Goal: Information Seeking & Learning: Learn about a topic

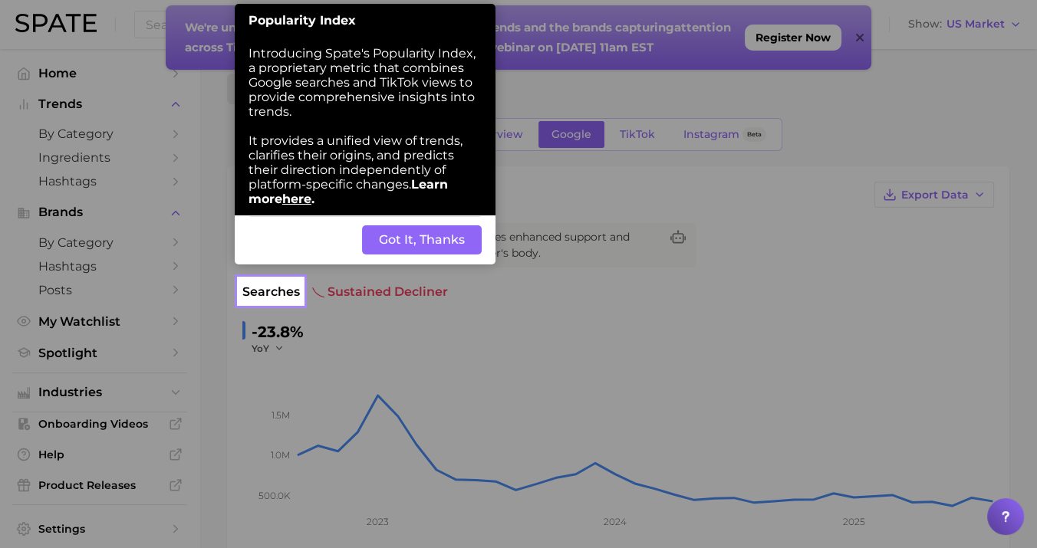
click at [471, 232] on button "Got It, Thanks" at bounding box center [422, 239] width 120 height 29
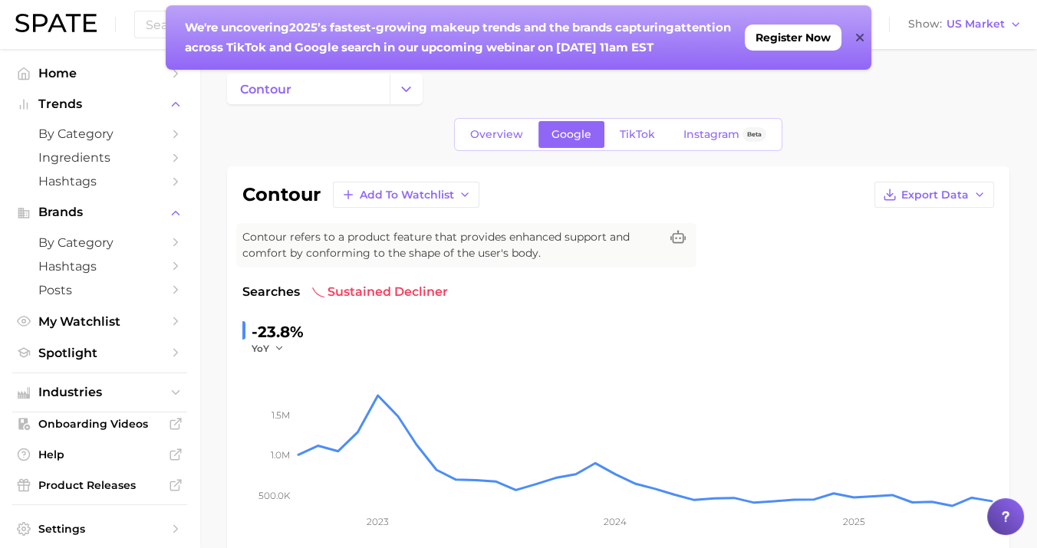
click at [856, 40] on icon at bounding box center [859, 38] width 8 height 8
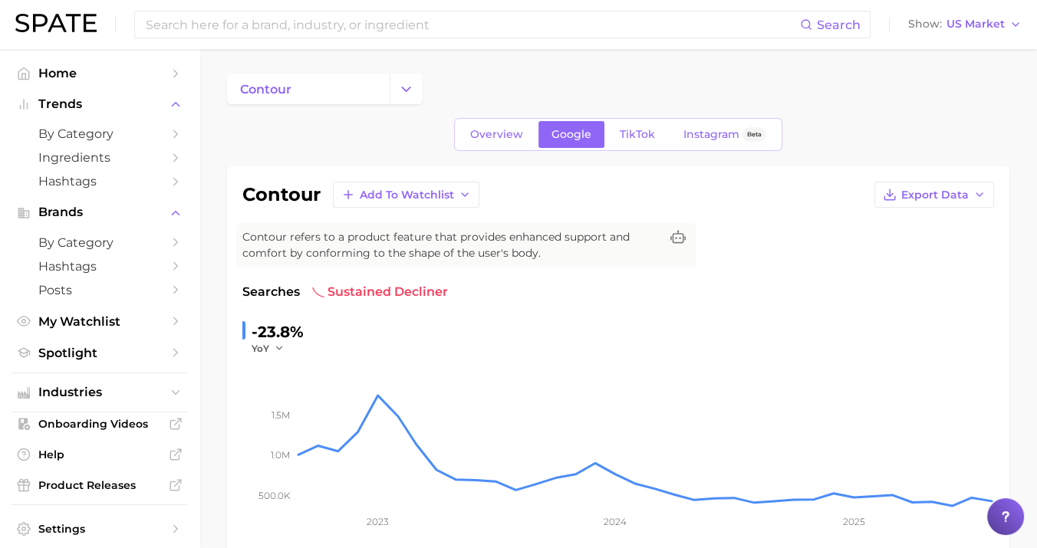
click at [374, 41] on div "Search Show US Market" at bounding box center [518, 24] width 1006 height 49
click at [376, 31] on input at bounding box center [472, 25] width 656 height 26
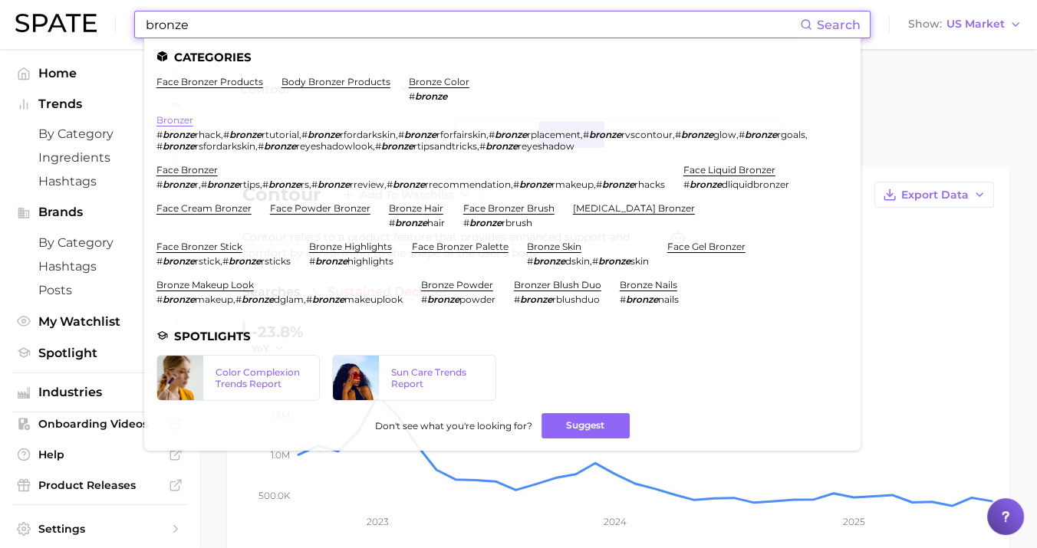
type input "bronze"
click at [180, 119] on link "bronzer" at bounding box center [174, 120] width 37 height 12
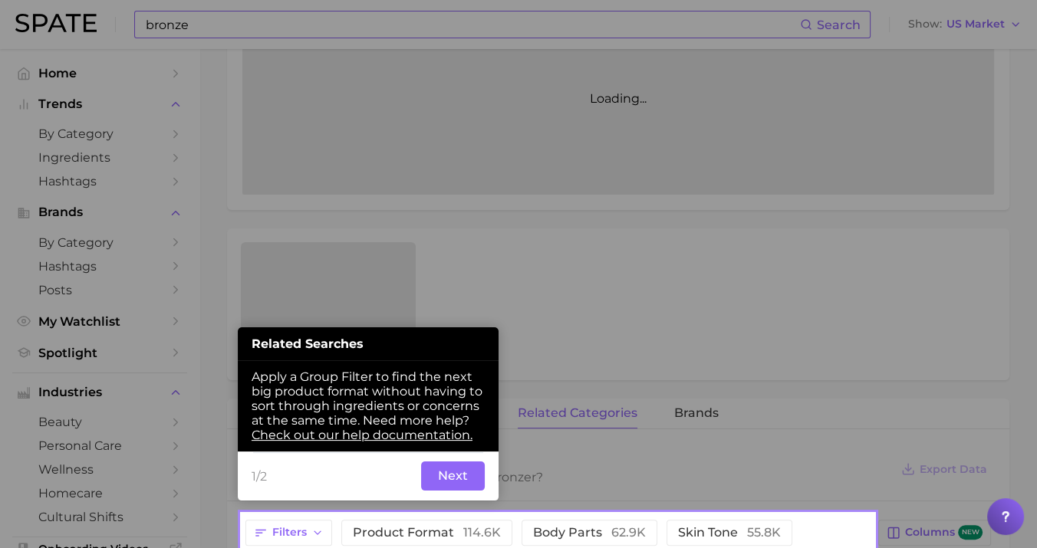
scroll to position [393, 0]
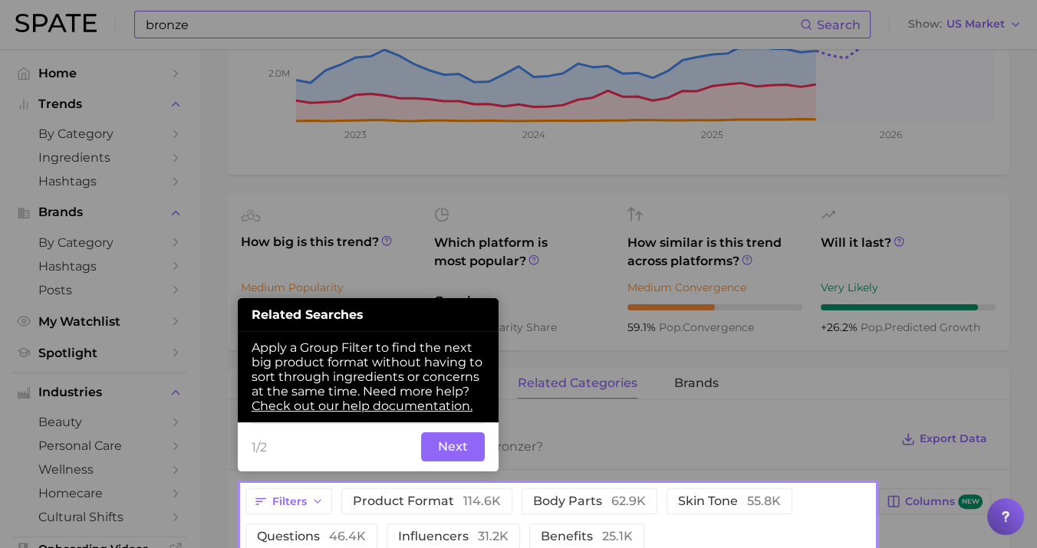
click at [441, 442] on button "Next" at bounding box center [453, 446] width 64 height 29
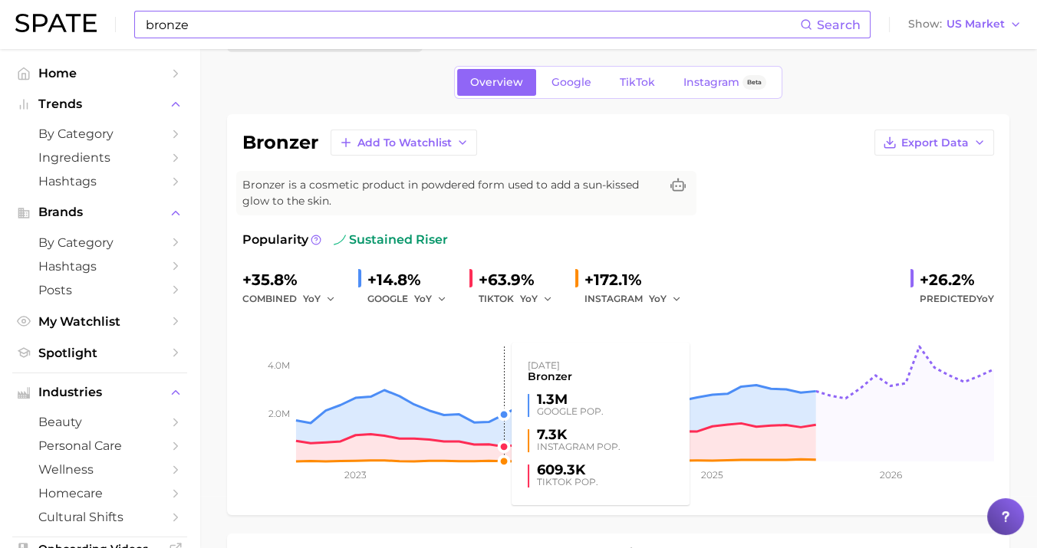
scroll to position [52, 0]
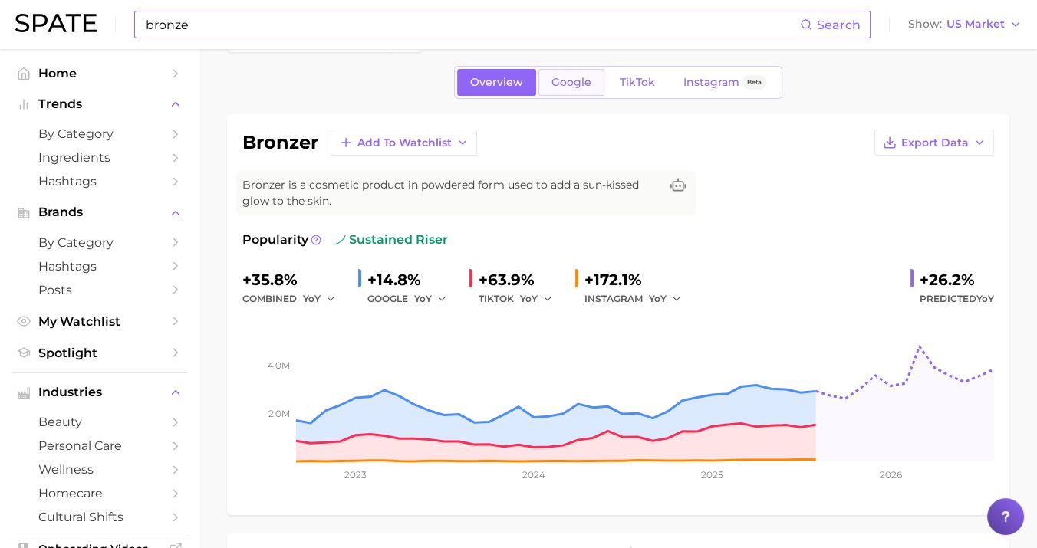
click at [571, 90] on link "Google" at bounding box center [571, 82] width 66 height 27
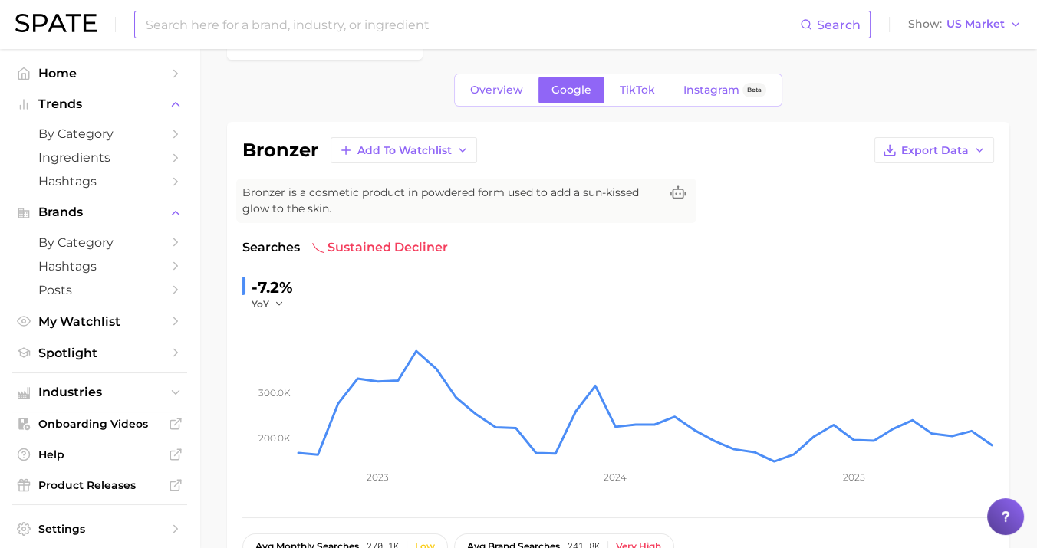
scroll to position [21, 0]
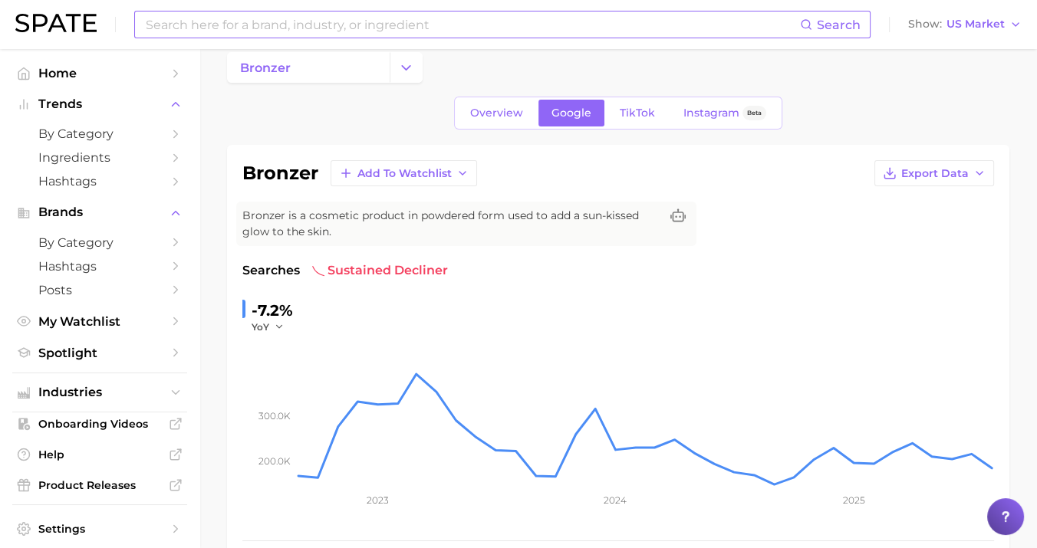
click at [512, 126] on div "Overview Google TikTok Instagram Beta" at bounding box center [618, 113] width 328 height 33
click at [509, 118] on span "Overview" at bounding box center [496, 113] width 53 height 13
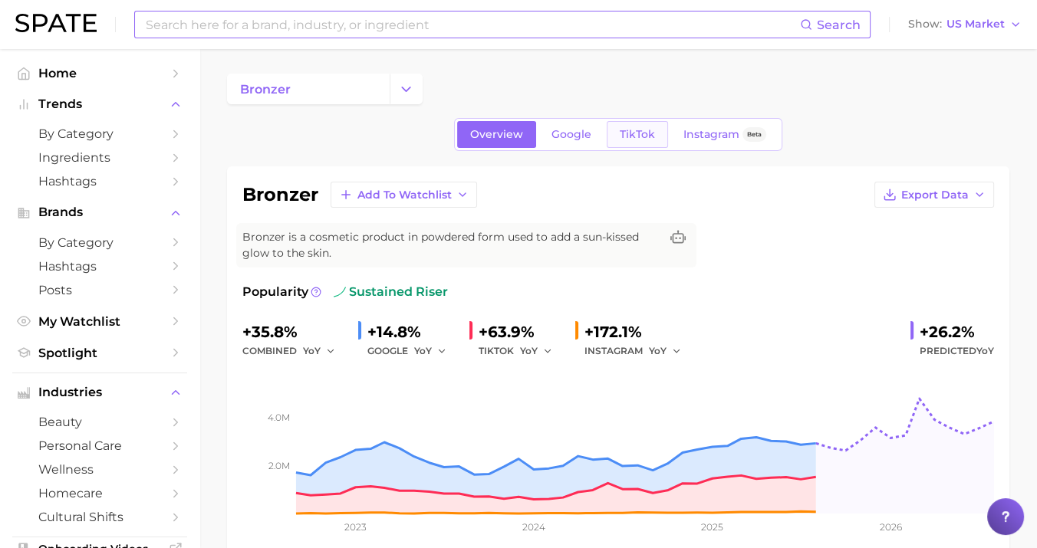
click at [626, 131] on span "TikTok" at bounding box center [637, 134] width 35 height 13
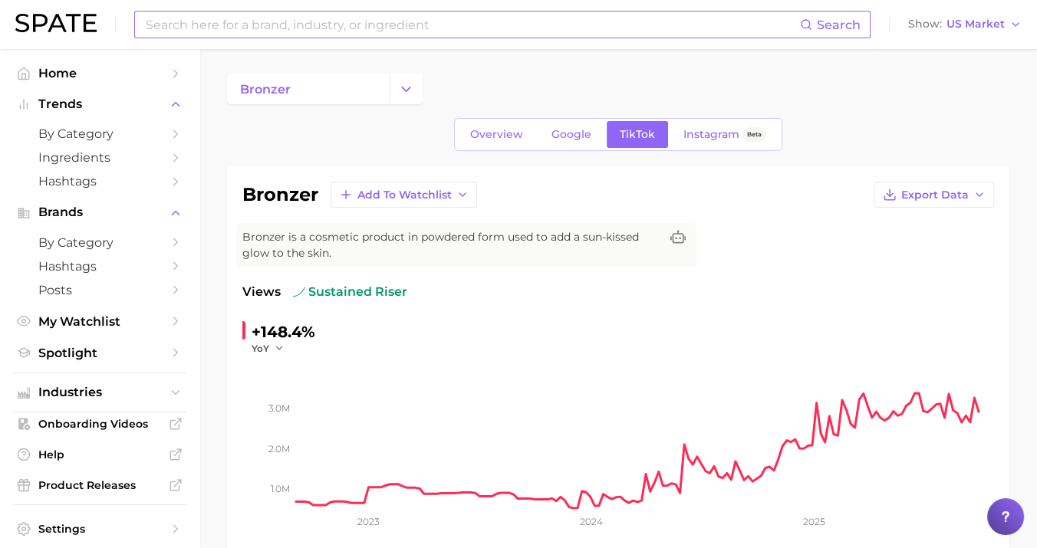
click at [449, 32] on input at bounding box center [472, 25] width 656 height 26
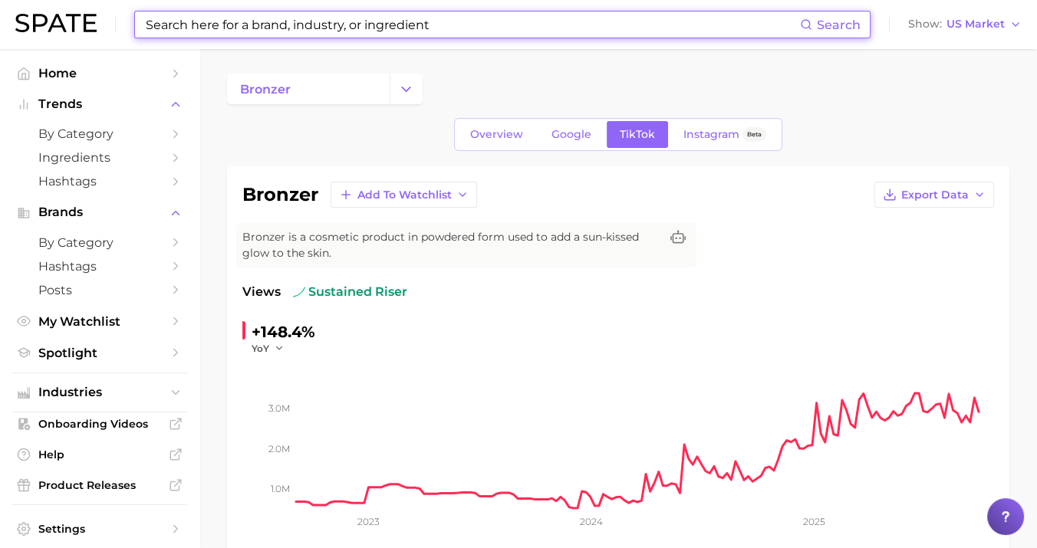
paste input "#bronzymakeup"
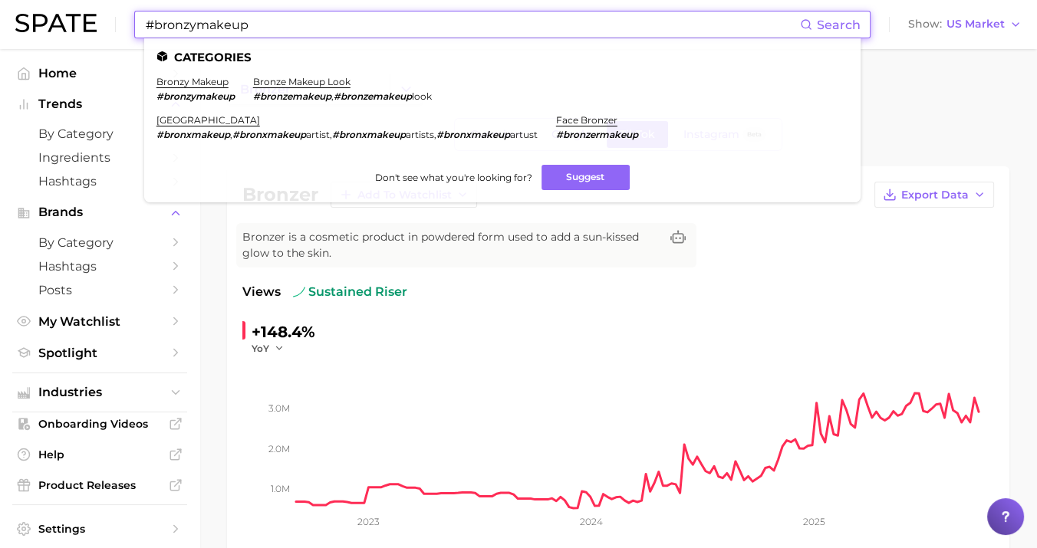
type input "#bronzymakeup"
click at [215, 90] on li "bronzy makeup #bronzymakeup" at bounding box center [195, 89] width 78 height 26
click at [205, 83] on link "bronzy makeup" at bounding box center [192, 82] width 72 height 12
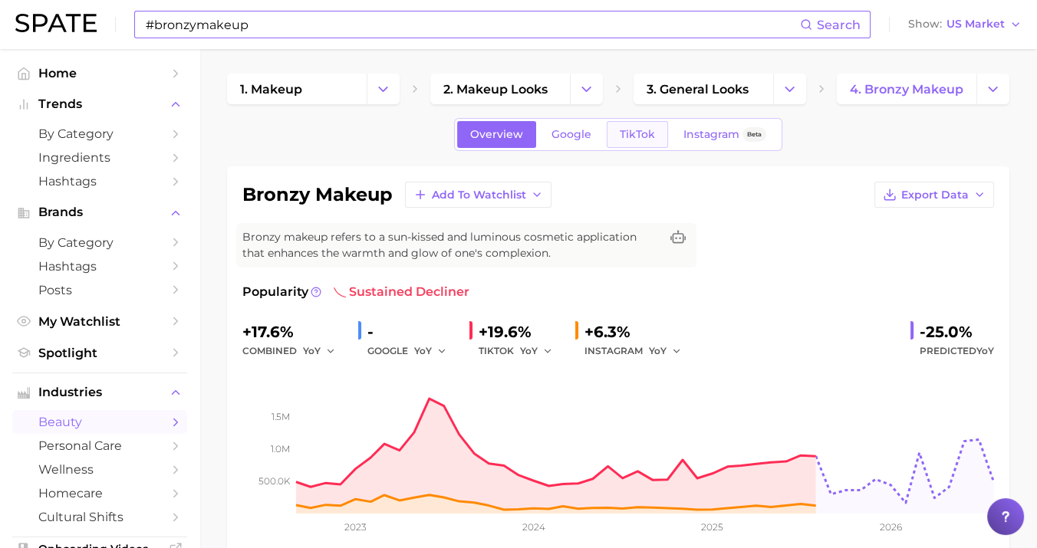
click at [624, 127] on link "TikTok" at bounding box center [637, 134] width 61 height 27
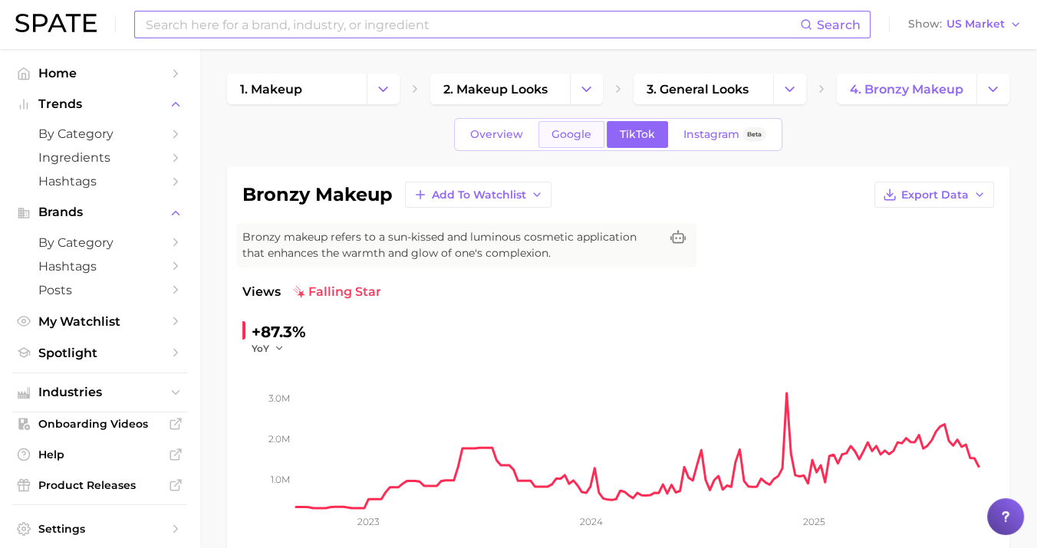
click at [578, 136] on span "Google" at bounding box center [571, 134] width 40 height 13
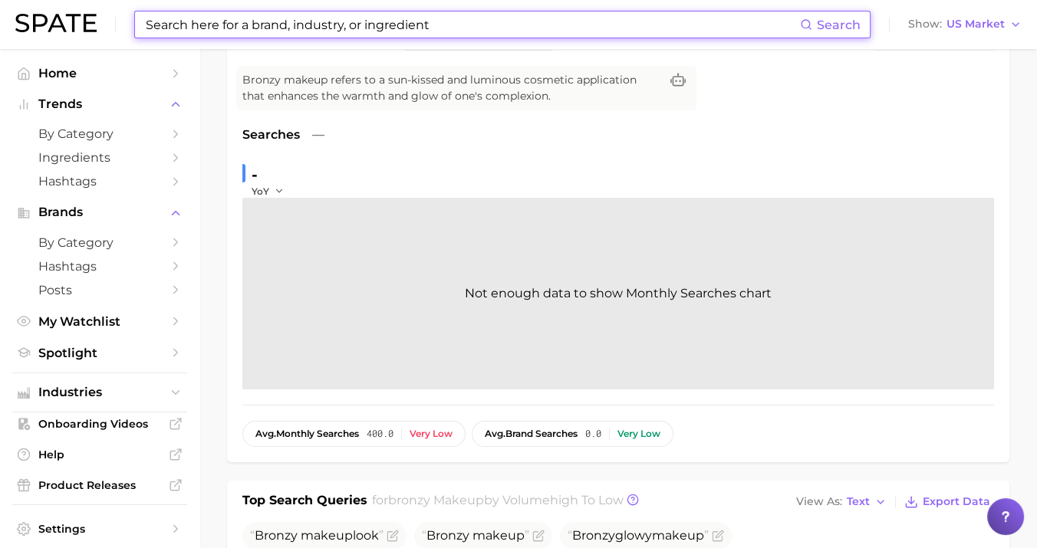
scroll to position [107, 0]
